Goal: Check status: Check status

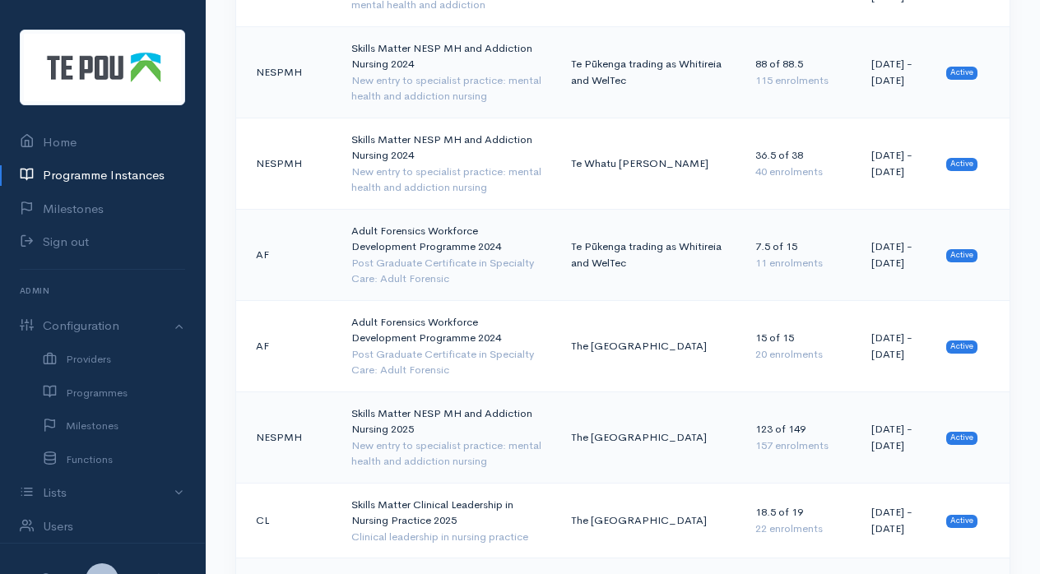
scroll to position [1006, 0]
click at [449, 208] on td "Adult Forensics Workforce Development Programme 2024 Post Graduate Certificate …" at bounding box center [448, 253] width 220 height 91
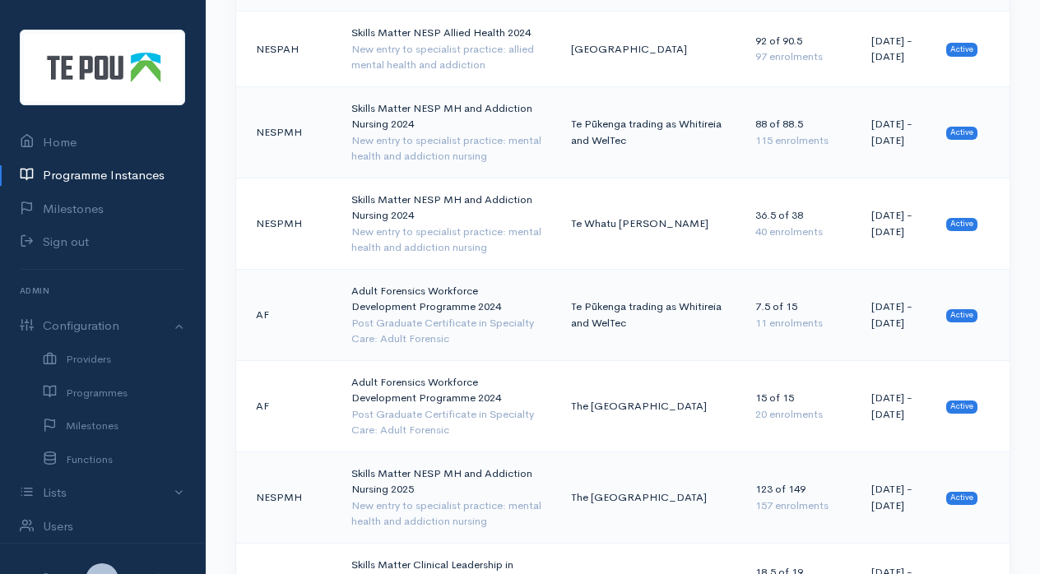
scroll to position [943, 0]
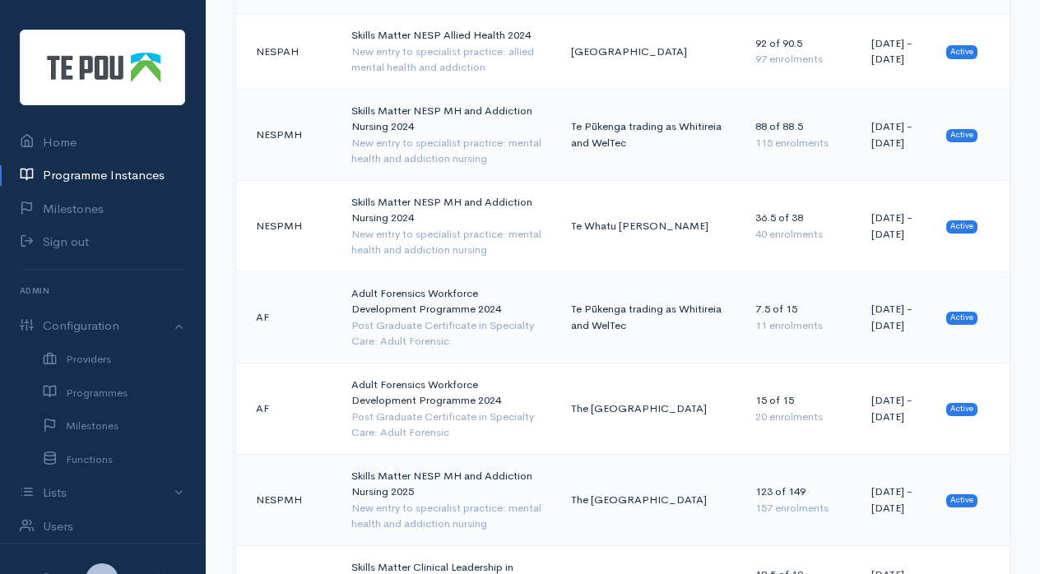
click at [443, 89] on td "Skills Matter NESP MH and Addiction Nursing 2024 New entry to specialist practi…" at bounding box center [448, 134] width 220 height 91
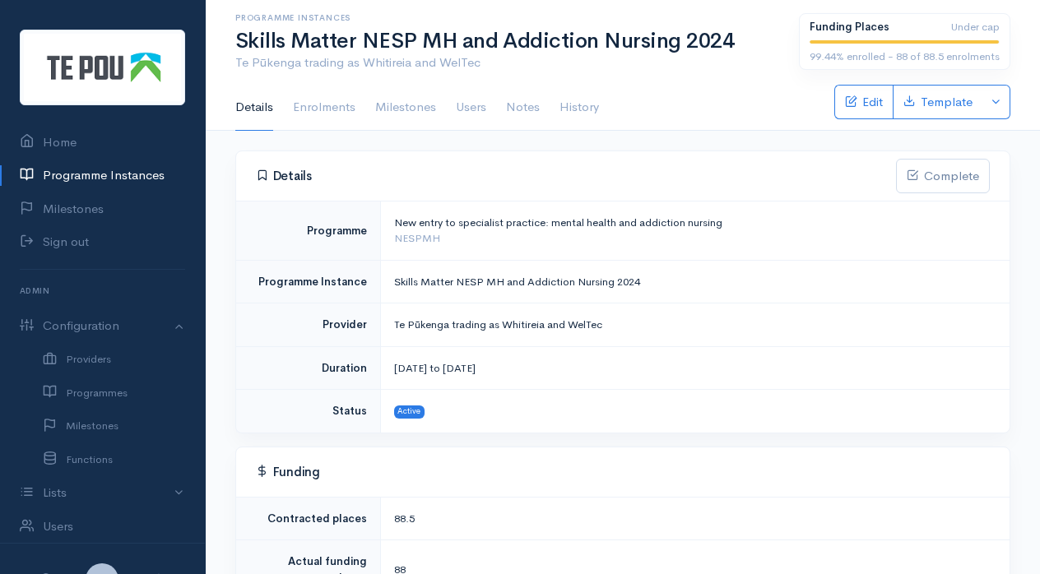
click at [337, 107] on link "Enrolments" at bounding box center [324, 108] width 63 height 46
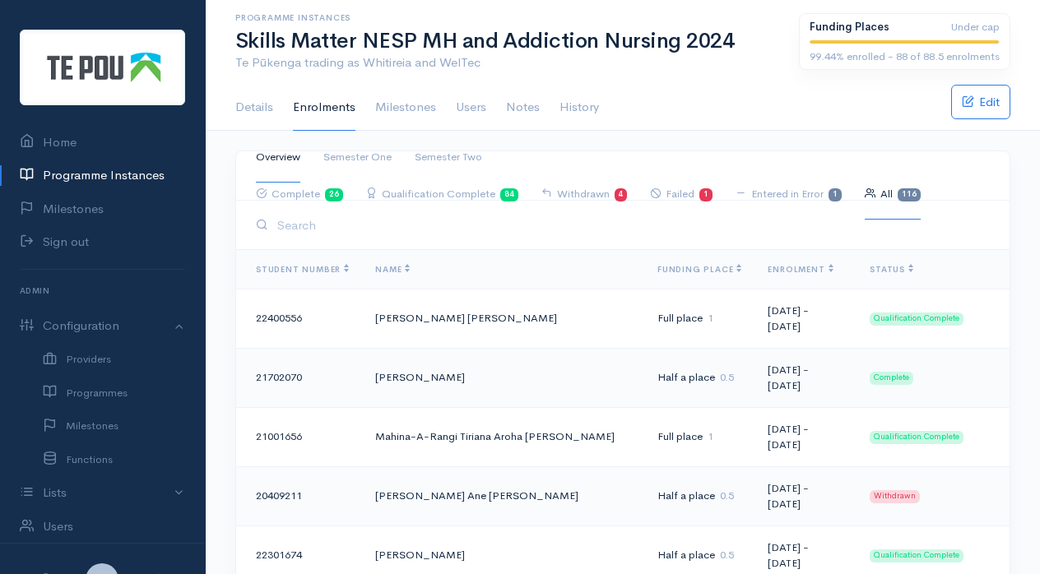
click at [290, 225] on input "search" at bounding box center [630, 225] width 717 height 34
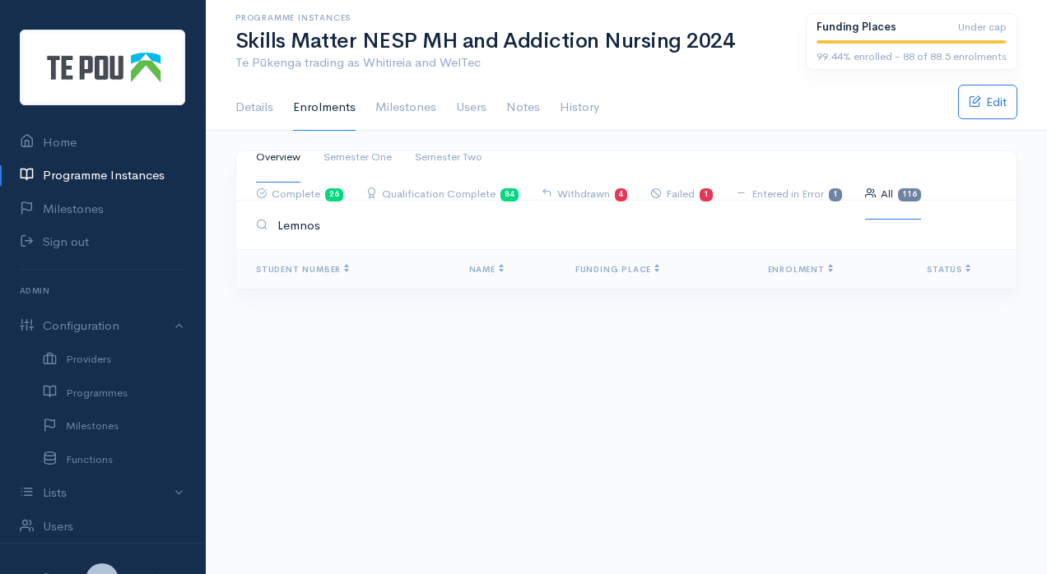
type input "Lemnos"
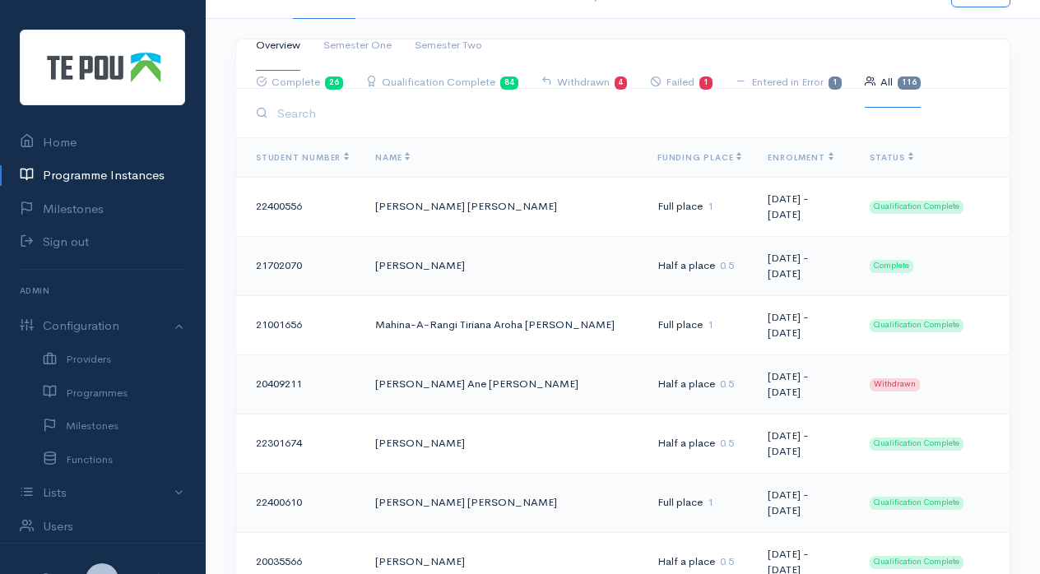
scroll to position [56, 0]
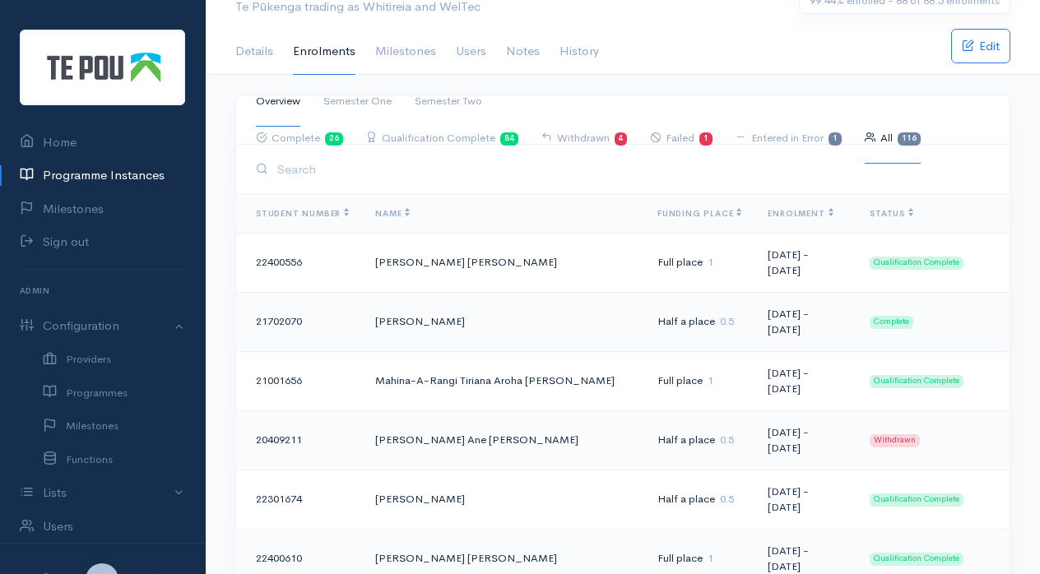
click at [457, 95] on link "Semester Two" at bounding box center [448, 102] width 67 height 50
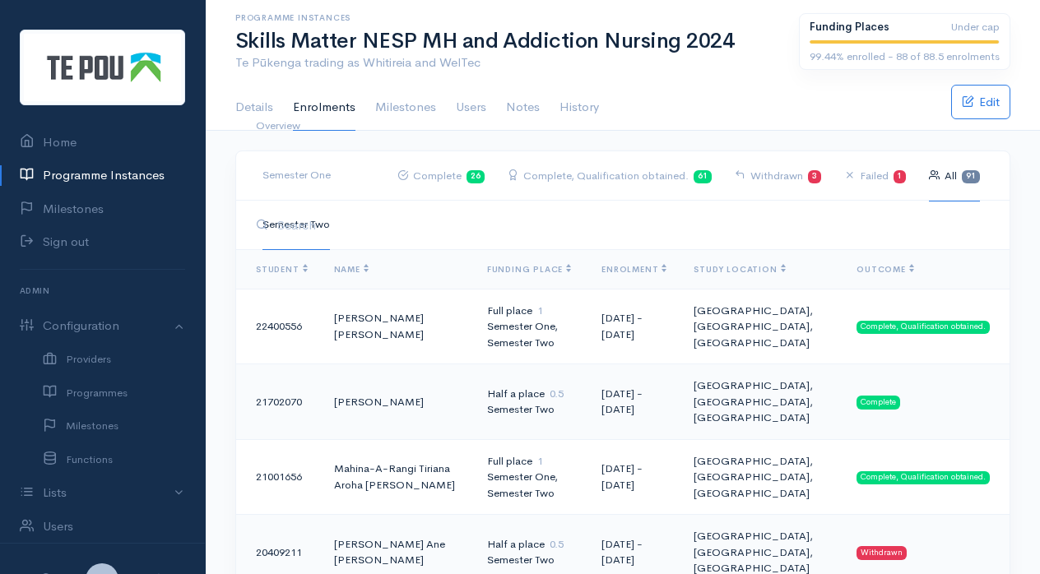
click at [126, 174] on link "Programme Instances" at bounding box center [102, 176] width 205 height 34
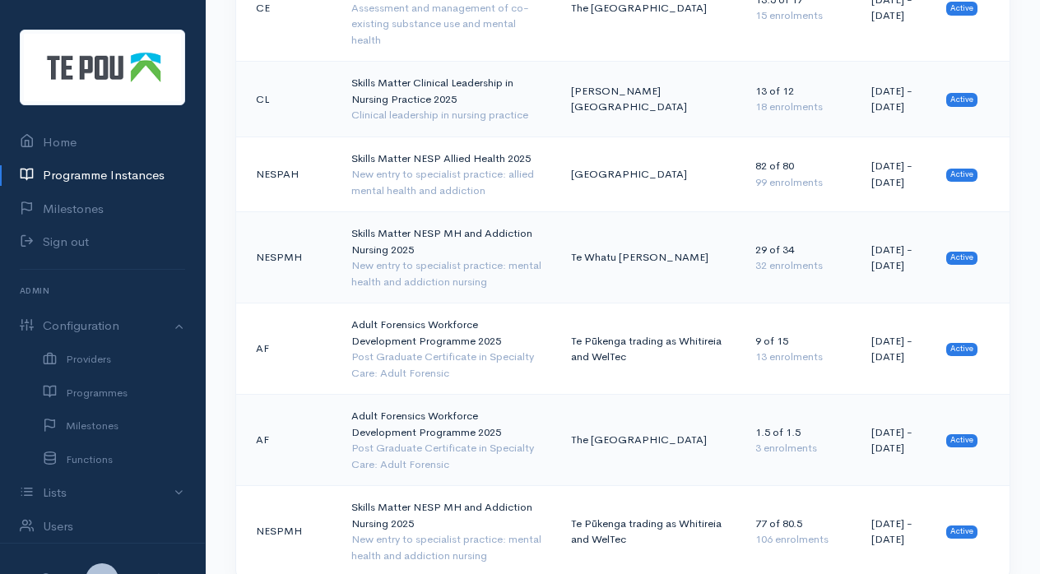
scroll to position [2060, 0]
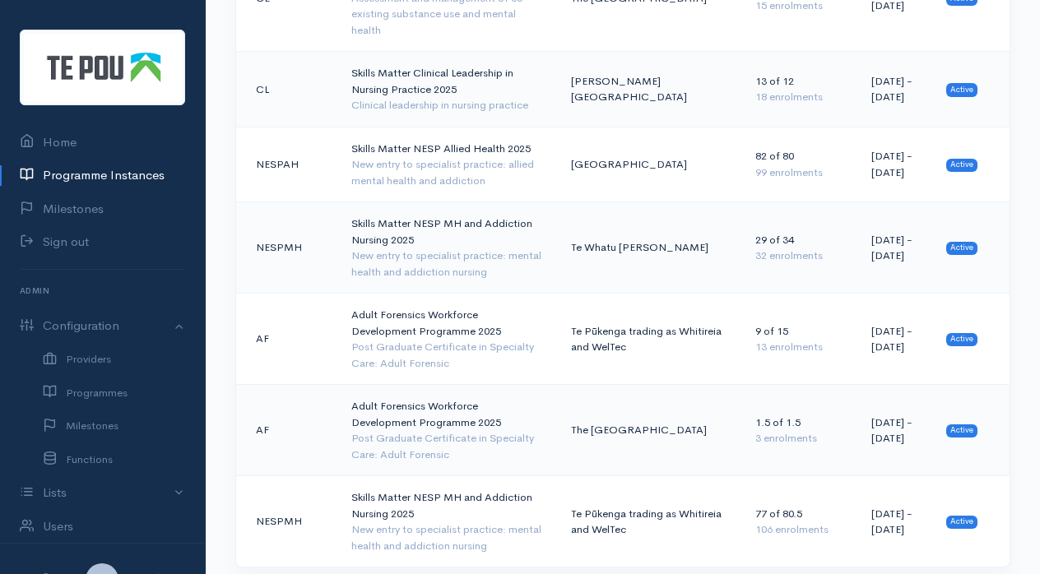
click at [390, 476] on td "Skills Matter NESP MH and Addiction Nursing 2025 New entry to specialist practi…" at bounding box center [448, 521] width 220 height 91
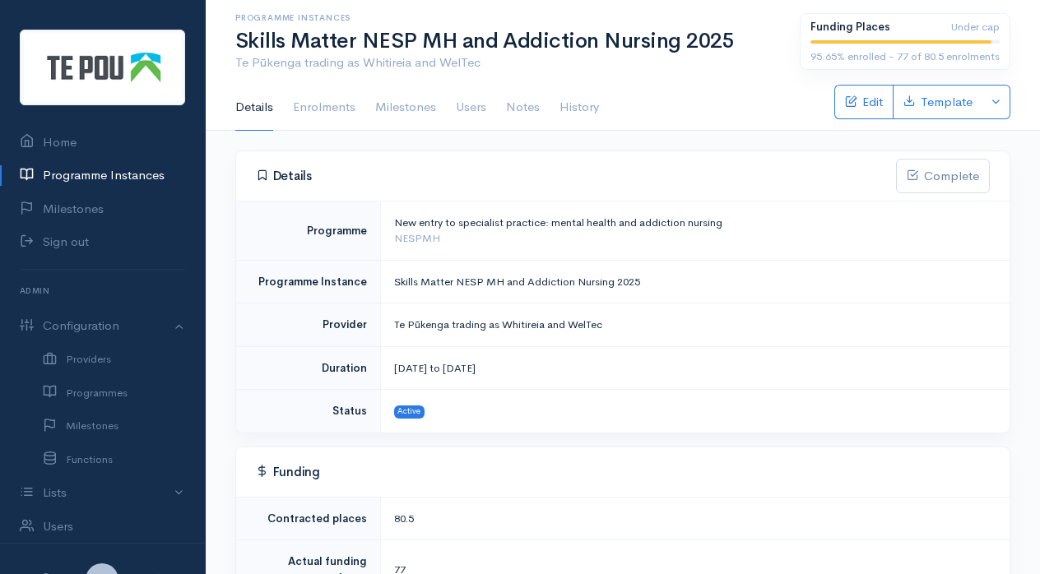
click at [320, 106] on link "Enrolments" at bounding box center [324, 108] width 63 height 46
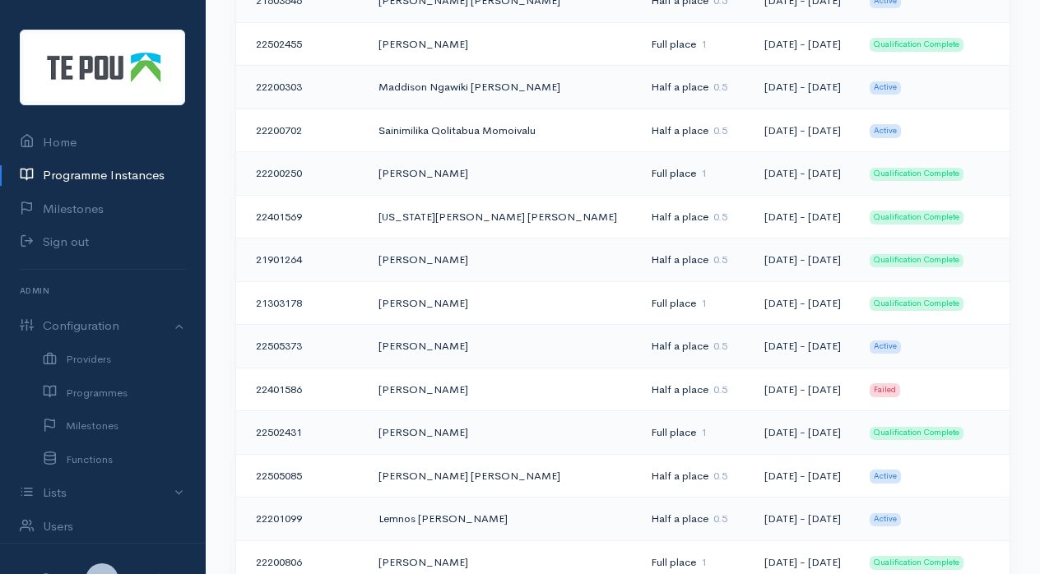
scroll to position [2882, 0]
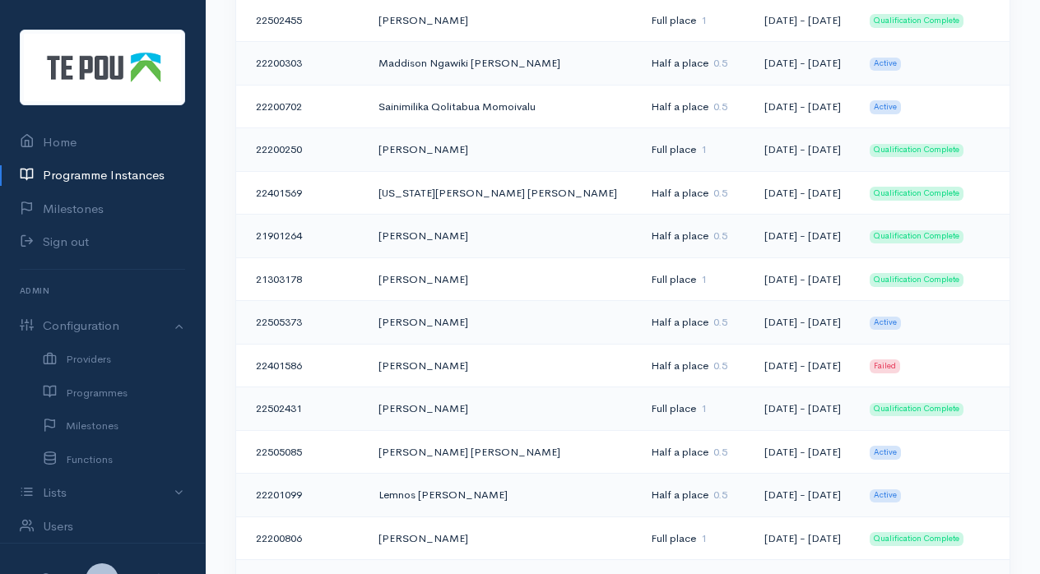
click at [442, 474] on td "Lemnos [PERSON_NAME]" at bounding box center [501, 496] width 272 height 44
